Goal: Find specific page/section: Find specific page/section

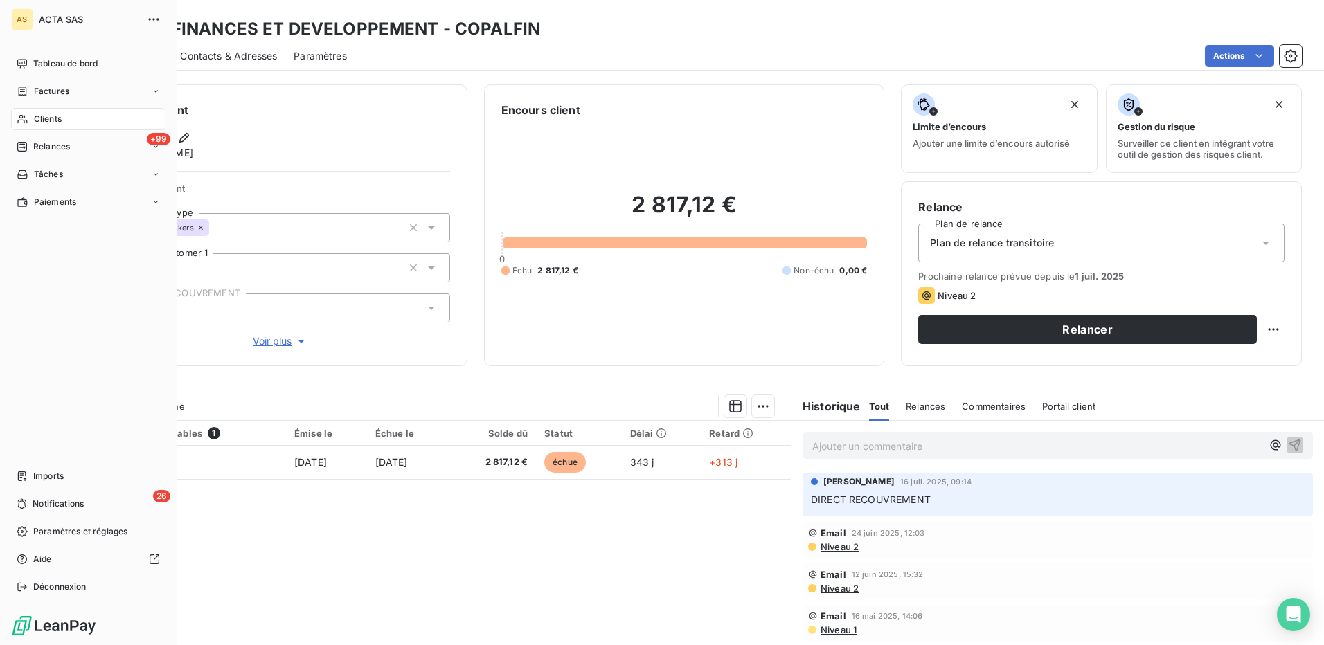
click at [51, 120] on span "Clients" at bounding box center [48, 119] width 28 height 12
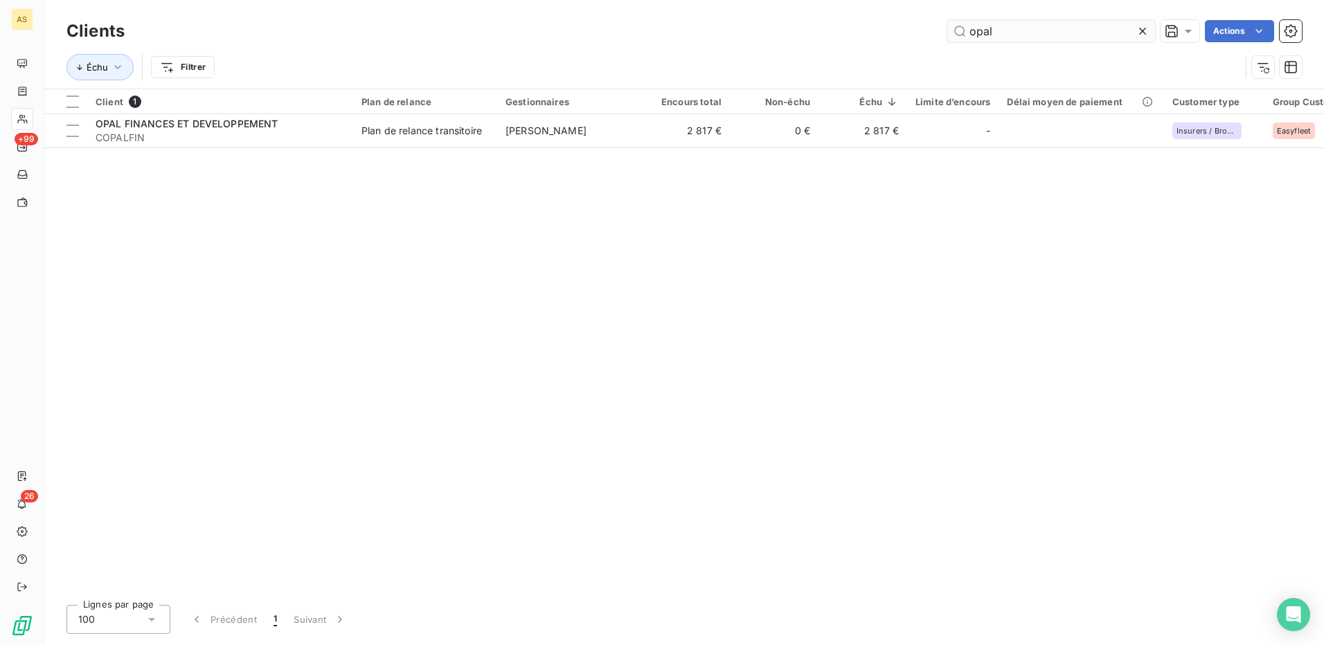
drag, startPoint x: 992, startPoint y: 30, endPoint x: 947, endPoint y: 29, distance: 44.3
click at [947, 29] on input "opal" at bounding box center [1051, 31] width 208 height 22
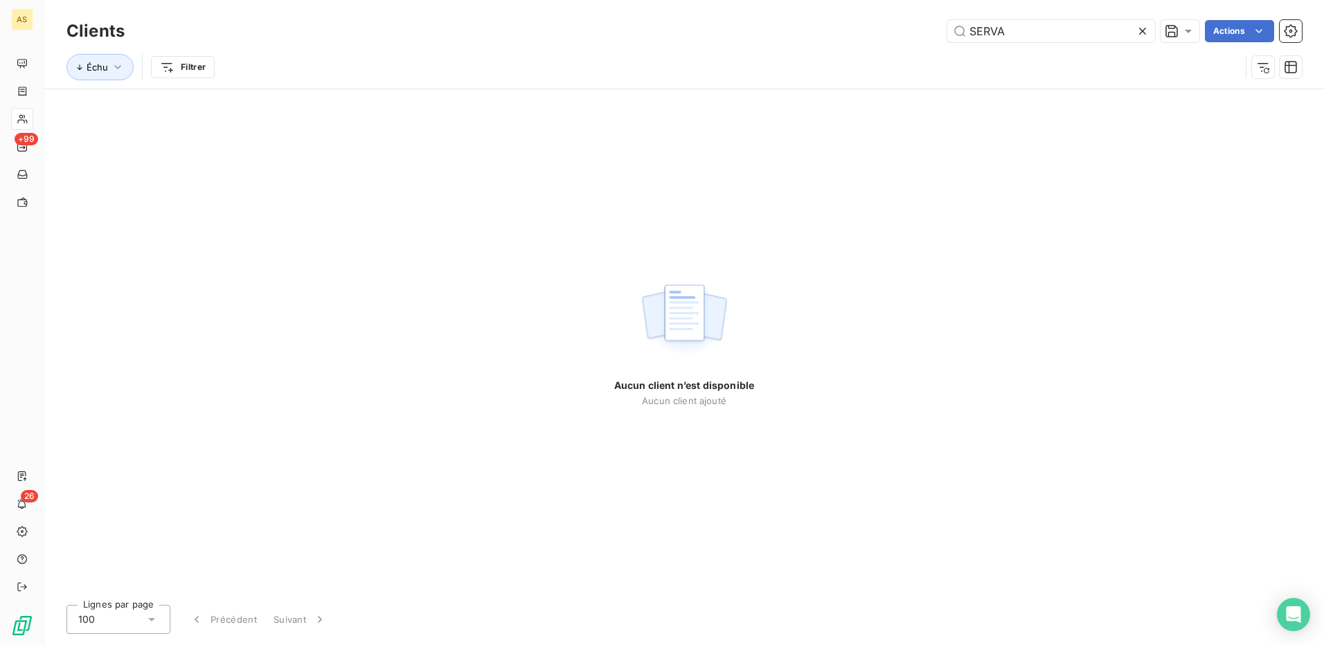
type input "SERVA"
click at [1143, 32] on icon at bounding box center [1143, 31] width 14 height 14
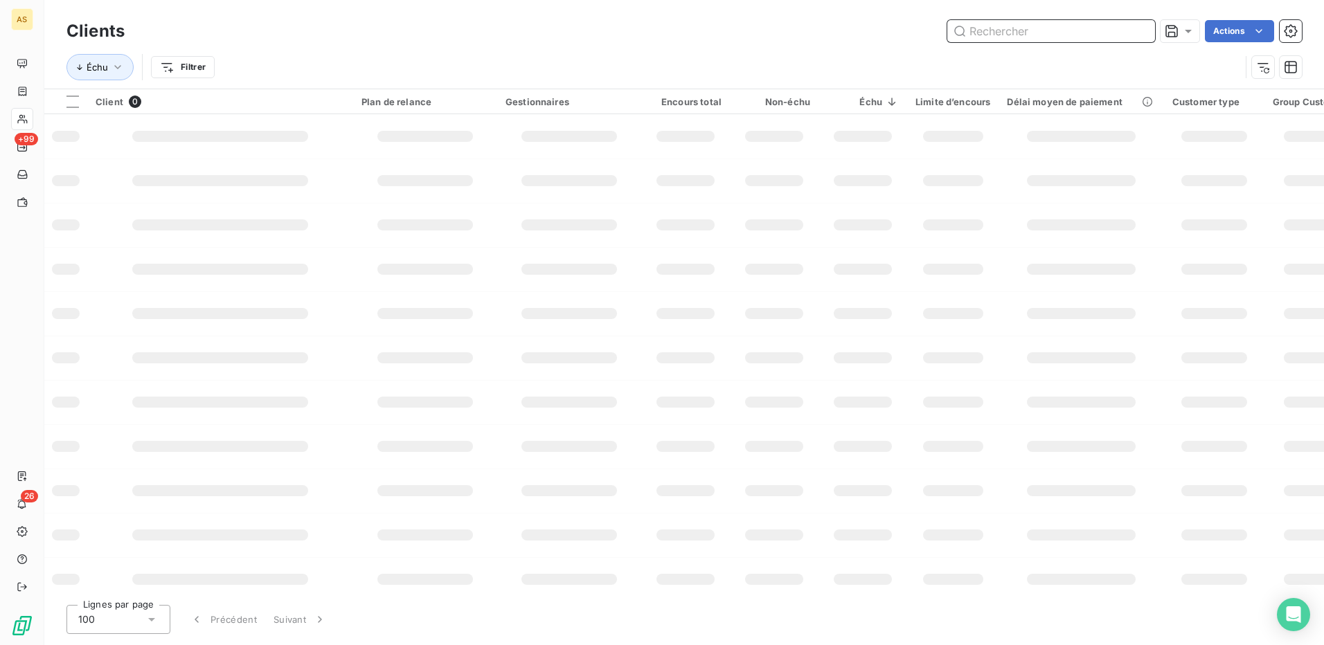
click at [1011, 30] on input "text" at bounding box center [1051, 31] width 208 height 22
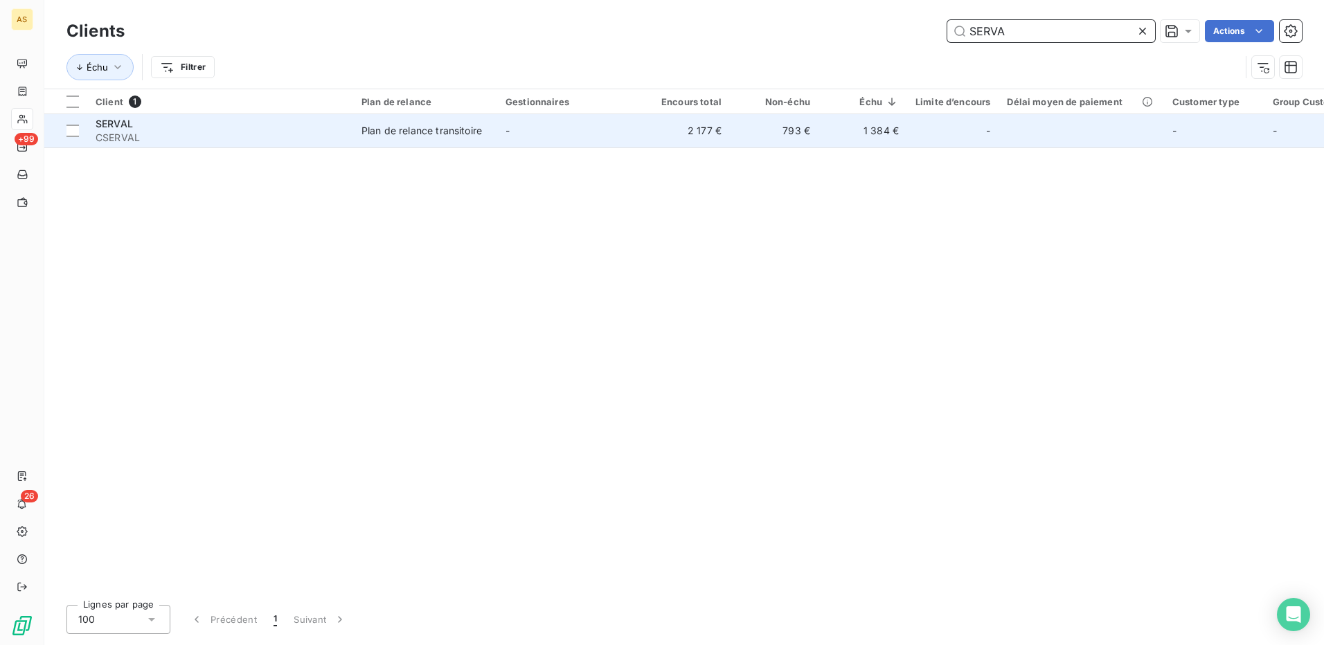
type input "SERVA"
click at [436, 128] on div "Plan de relance transitoire" at bounding box center [421, 131] width 120 height 14
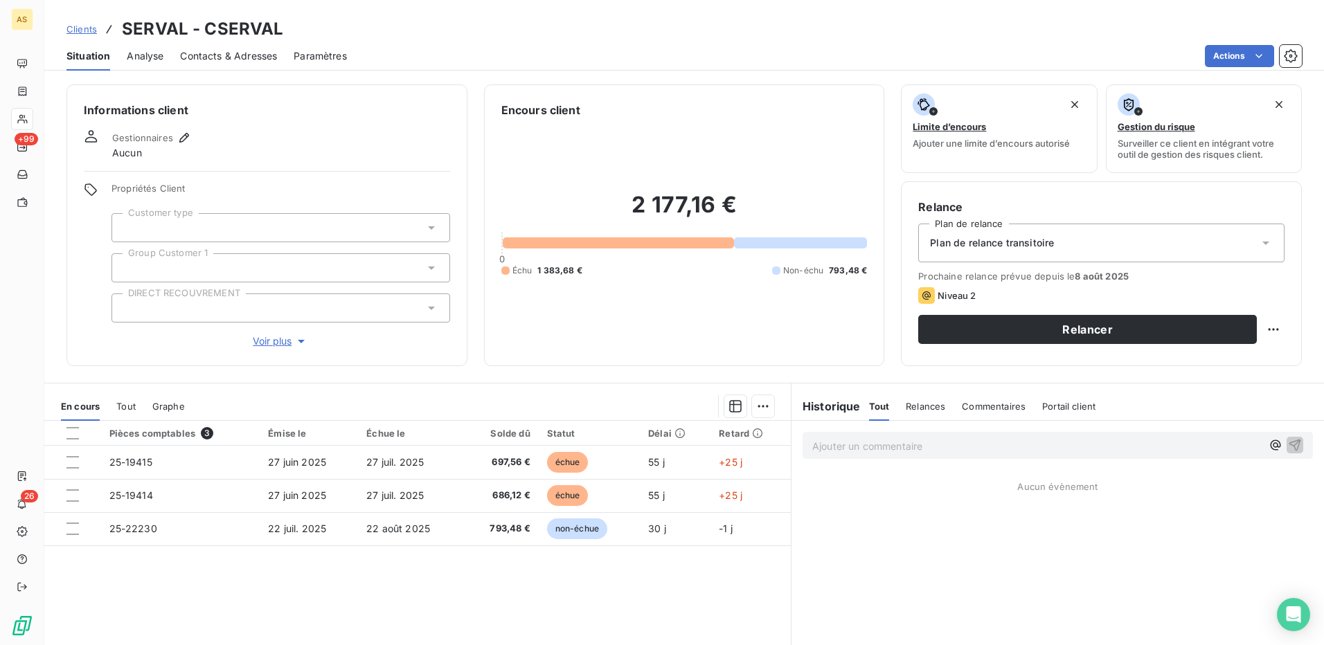
click at [244, 58] on span "Contacts & Adresses" at bounding box center [228, 56] width 97 height 14
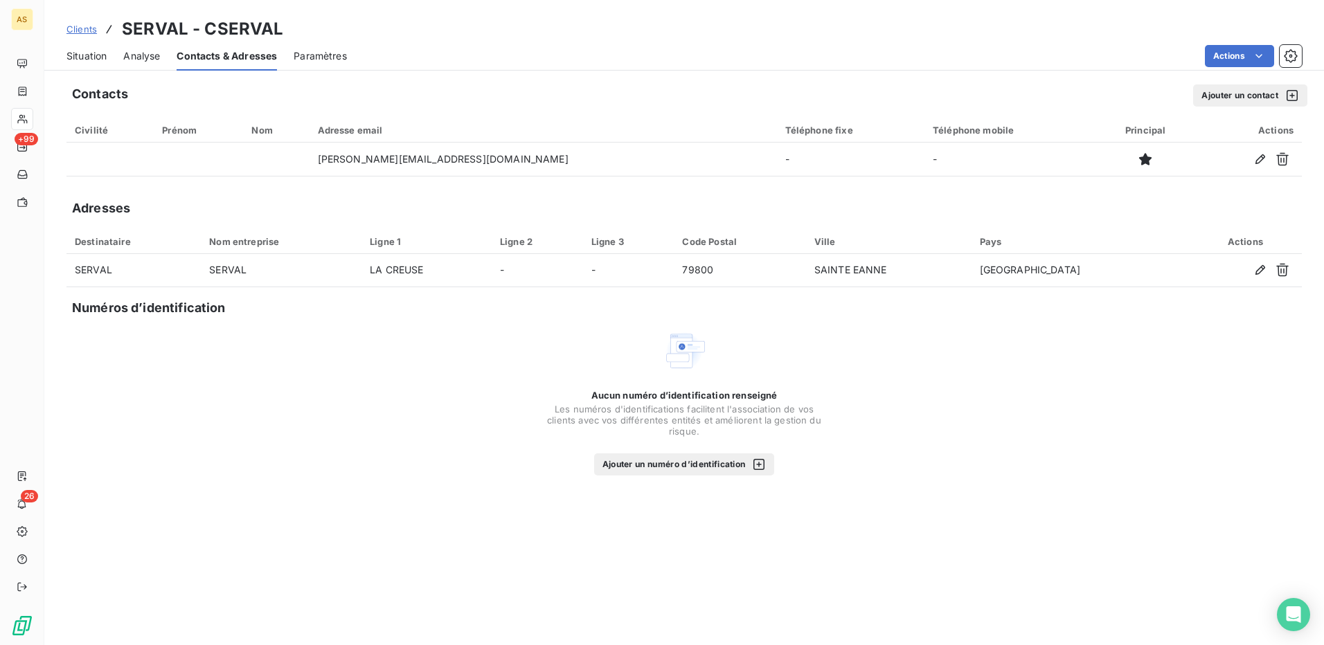
click at [97, 56] on span "Situation" at bounding box center [86, 56] width 40 height 14
